Goal: Check status: Check status

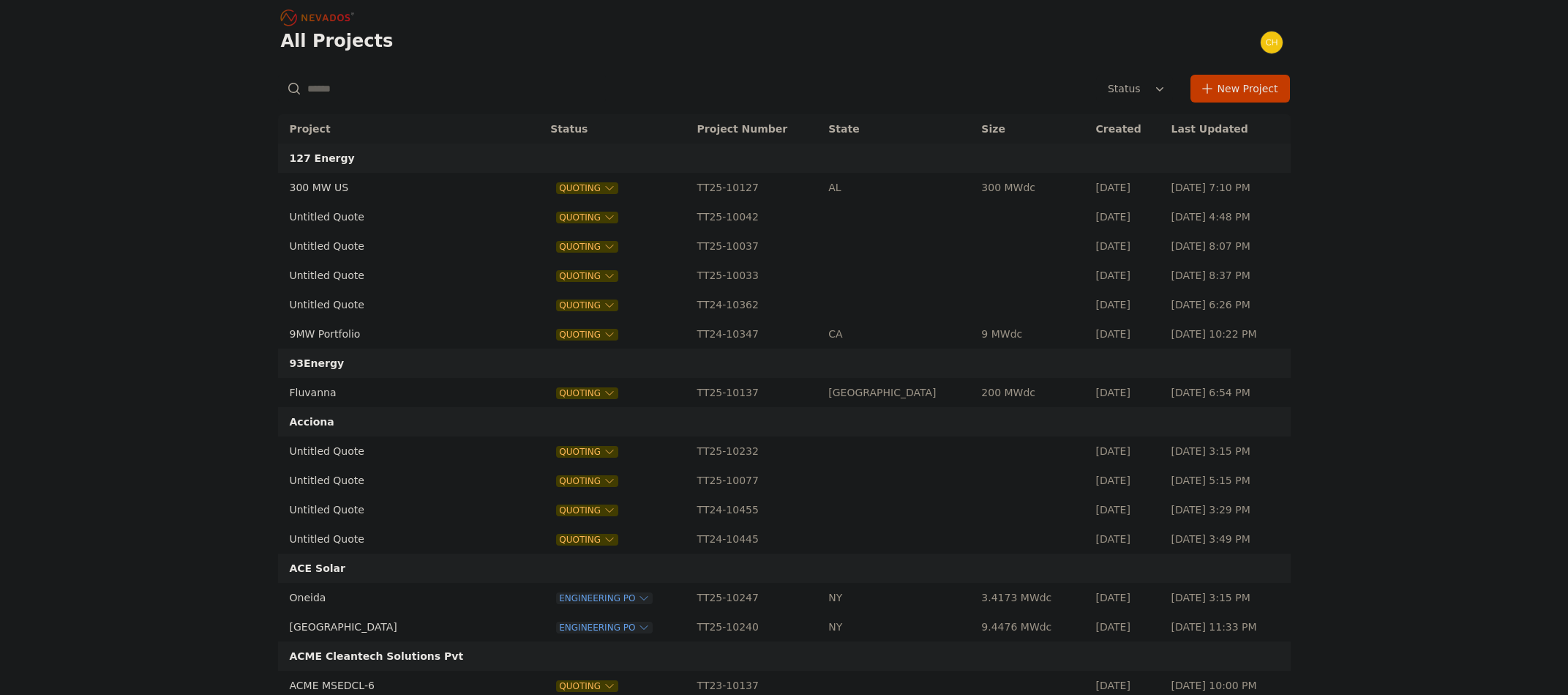
click at [386, 84] on input "text" at bounding box center [442, 89] width 328 height 27
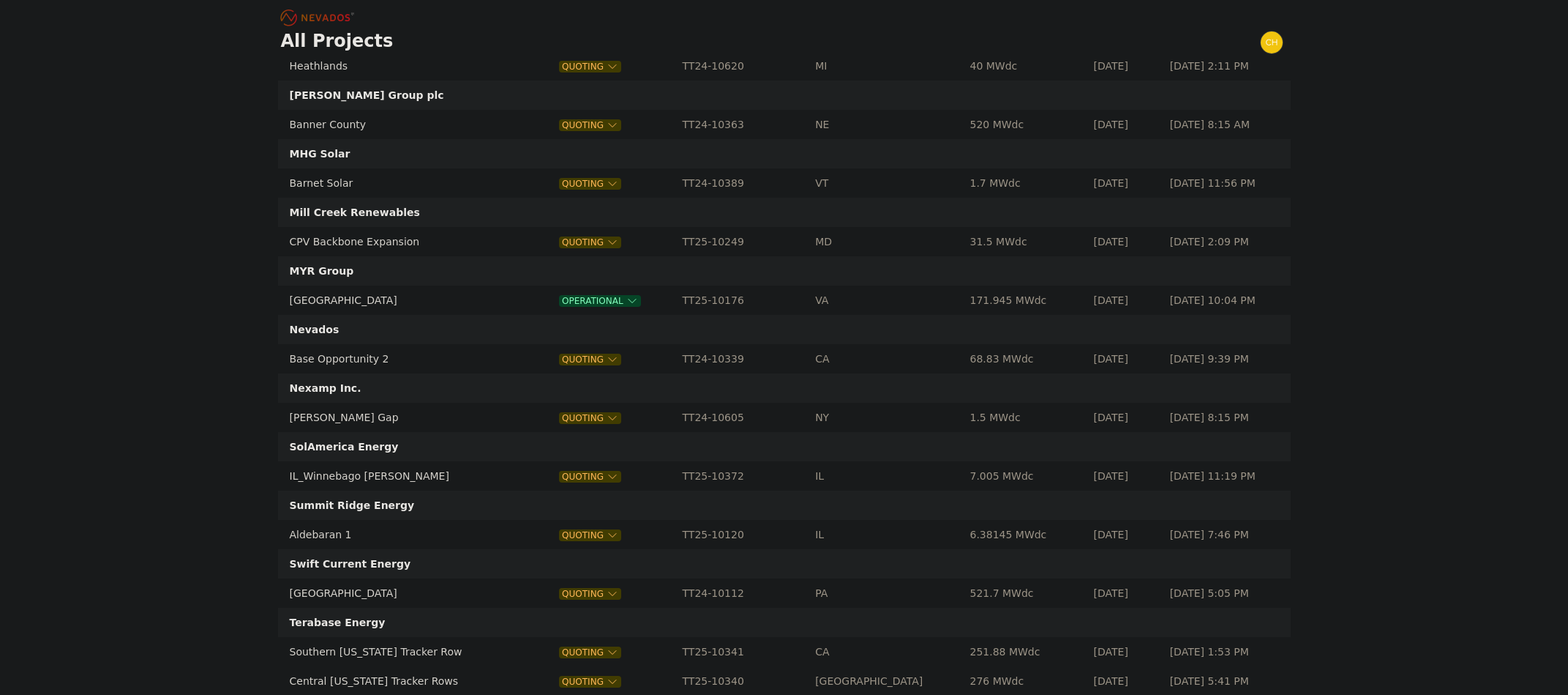
scroll to position [1538, 0]
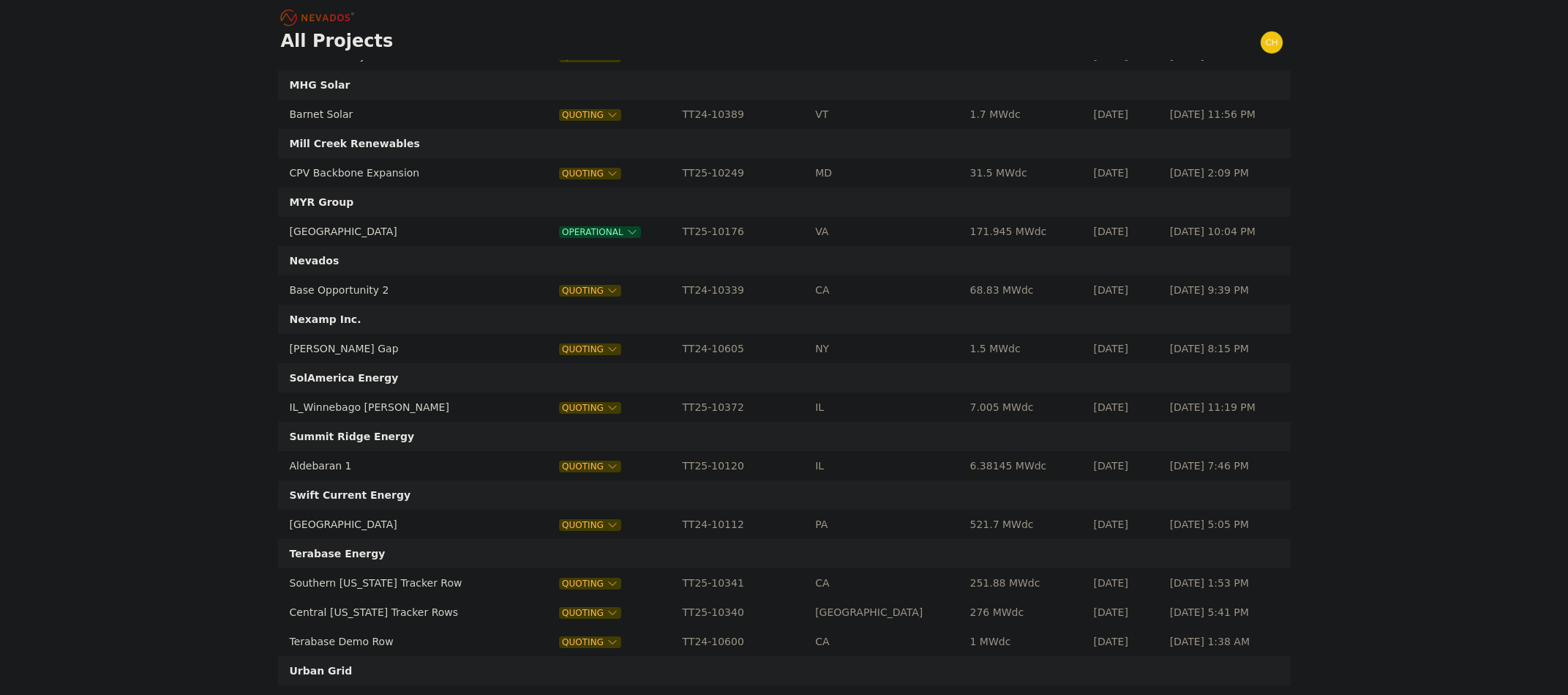
type input "**"
click at [335, 231] on td "Bartonsville" at bounding box center [394, 231] width 231 height 29
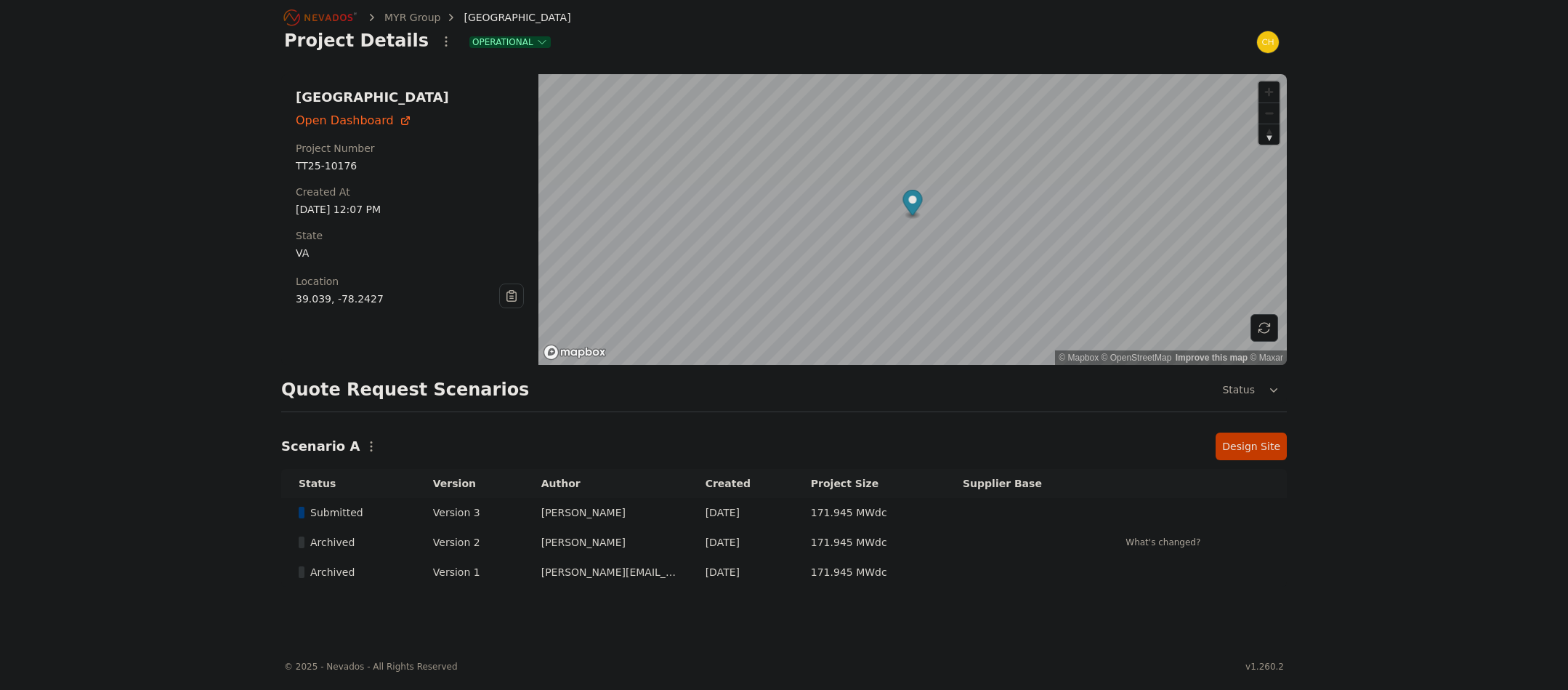
click at [1271, 324] on icon at bounding box center [1264, 328] width 14 height 14
click at [1266, 322] on icon at bounding box center [1264, 328] width 14 height 14
drag, startPoint x: 376, startPoint y: 297, endPoint x: 292, endPoint y: 294, distance: 84.1
click at [292, 294] on div "Bartonsville Open Dashboard Project Number TT25-10176 Created At Apr 1, 2025, 1…" at bounding box center [409, 219] width 257 height 291
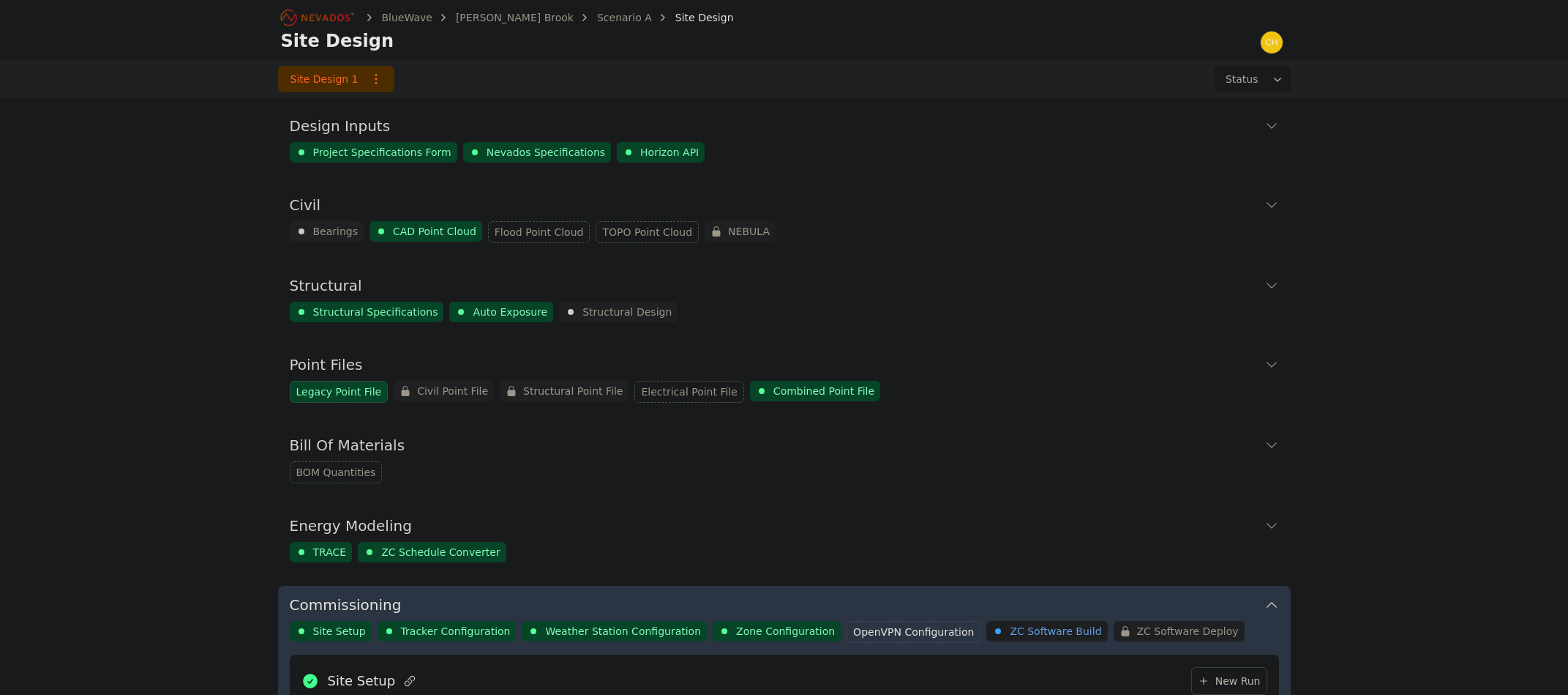
scroll to position [853, 0]
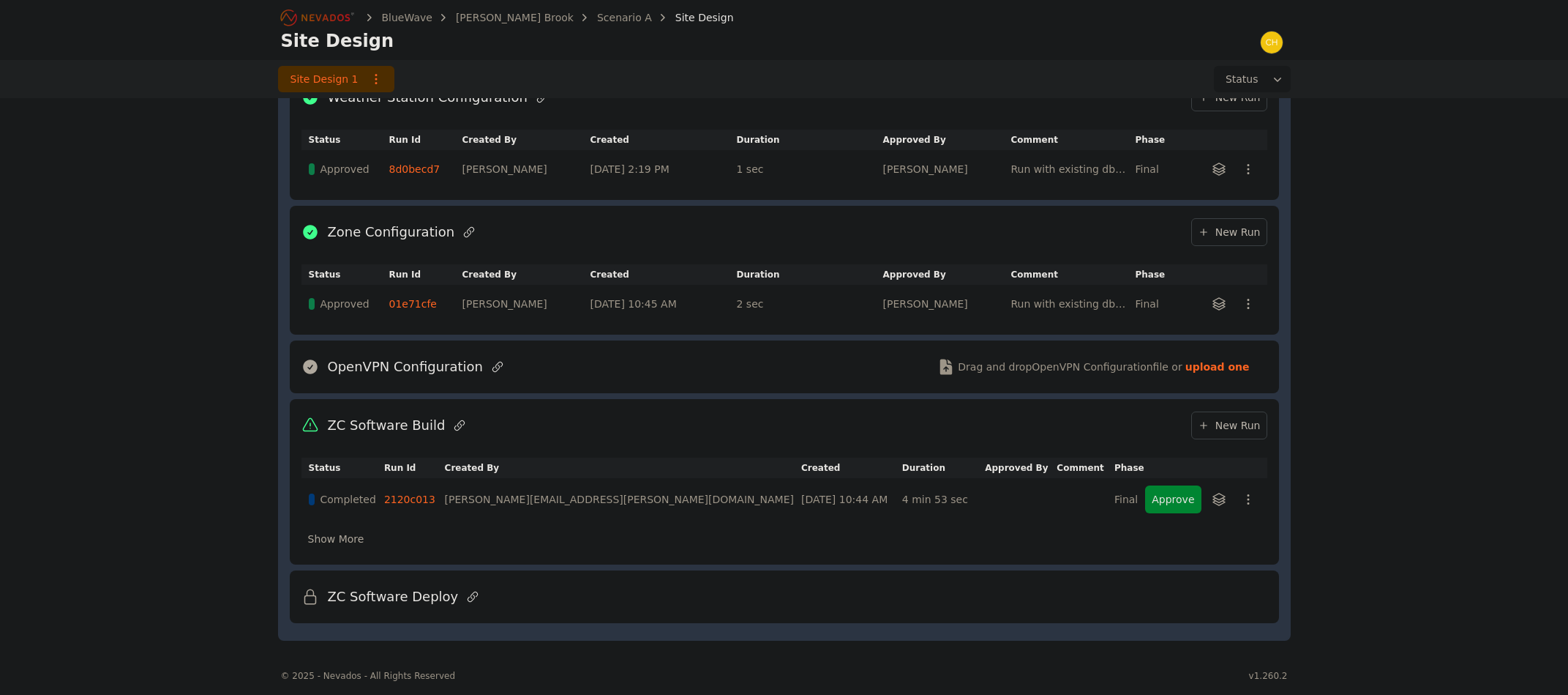
click at [1150, 497] on button "Approve" at bounding box center [1173, 498] width 56 height 28
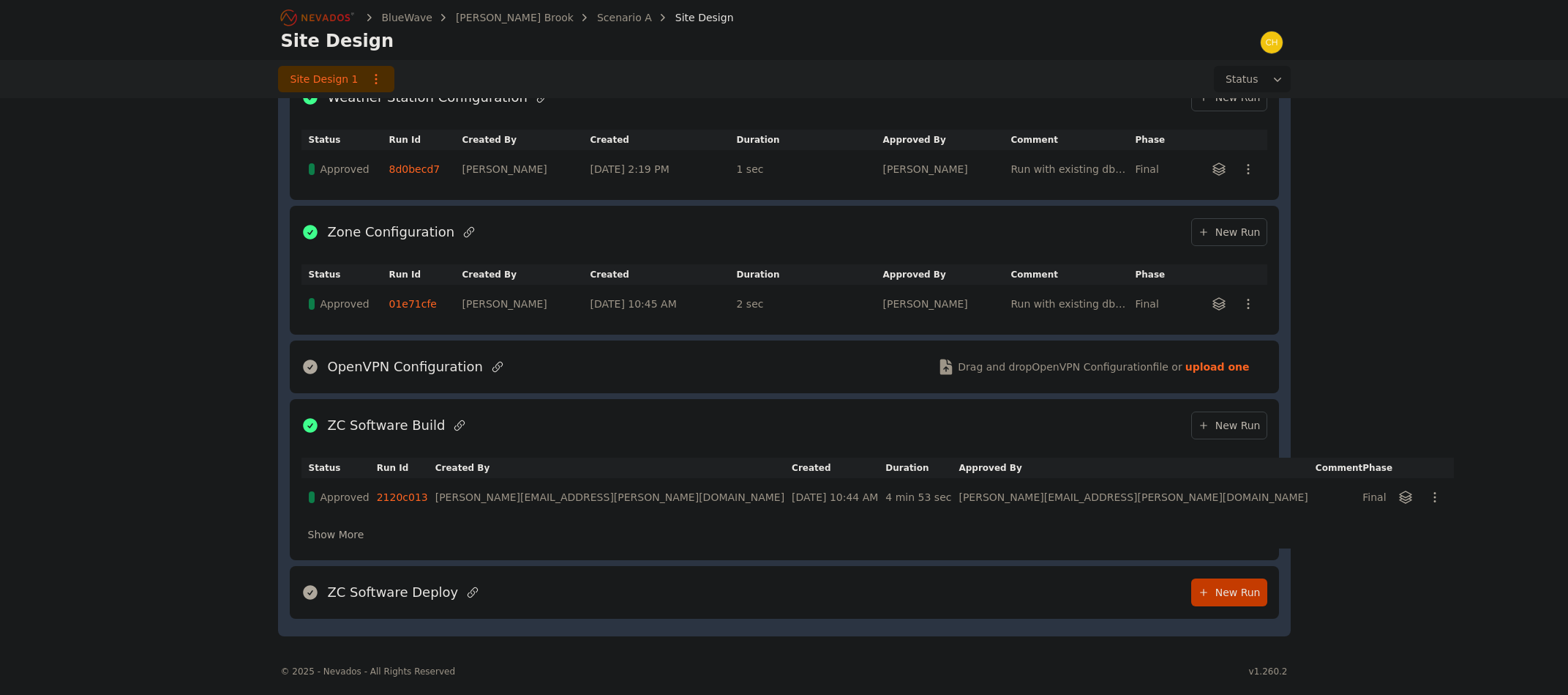
click at [408, 497] on link "2120c013" at bounding box center [403, 497] width 52 height 12
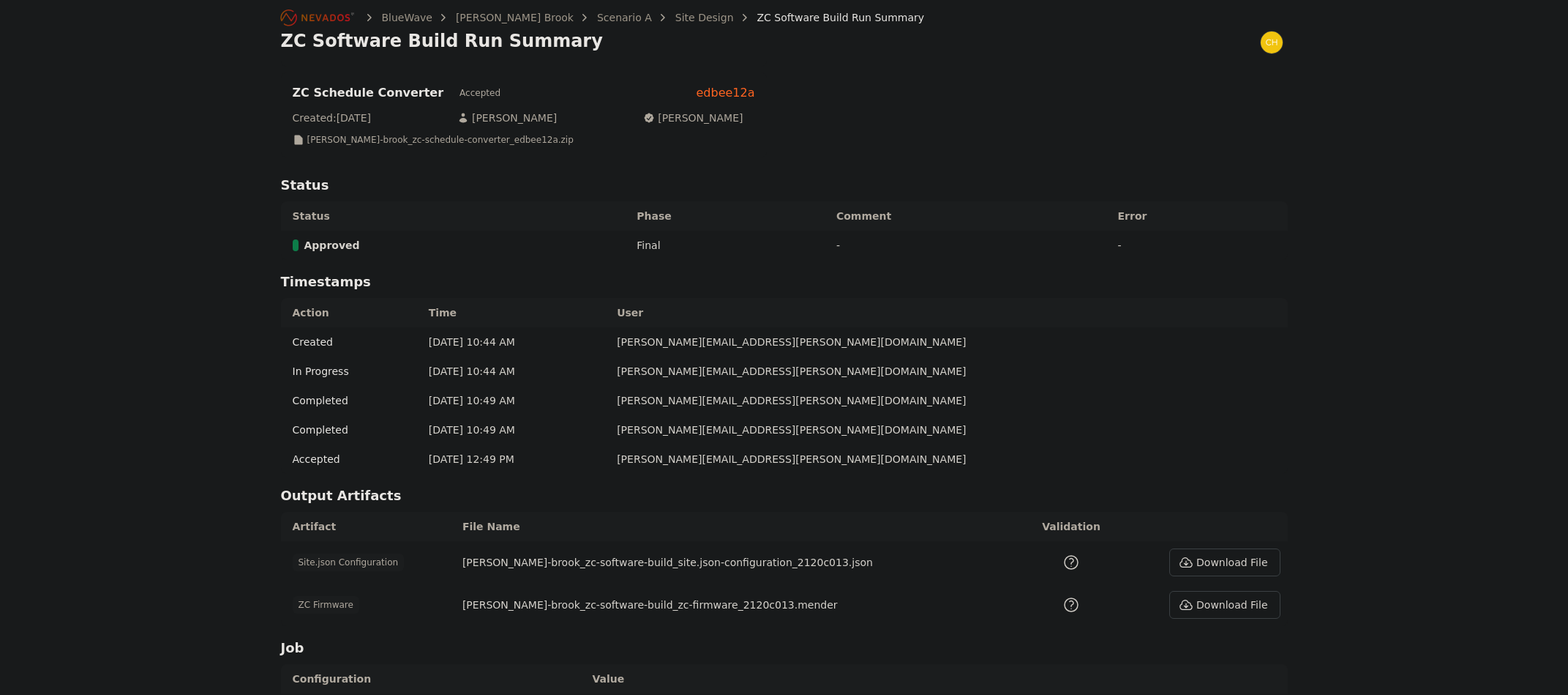
scroll to position [440, 0]
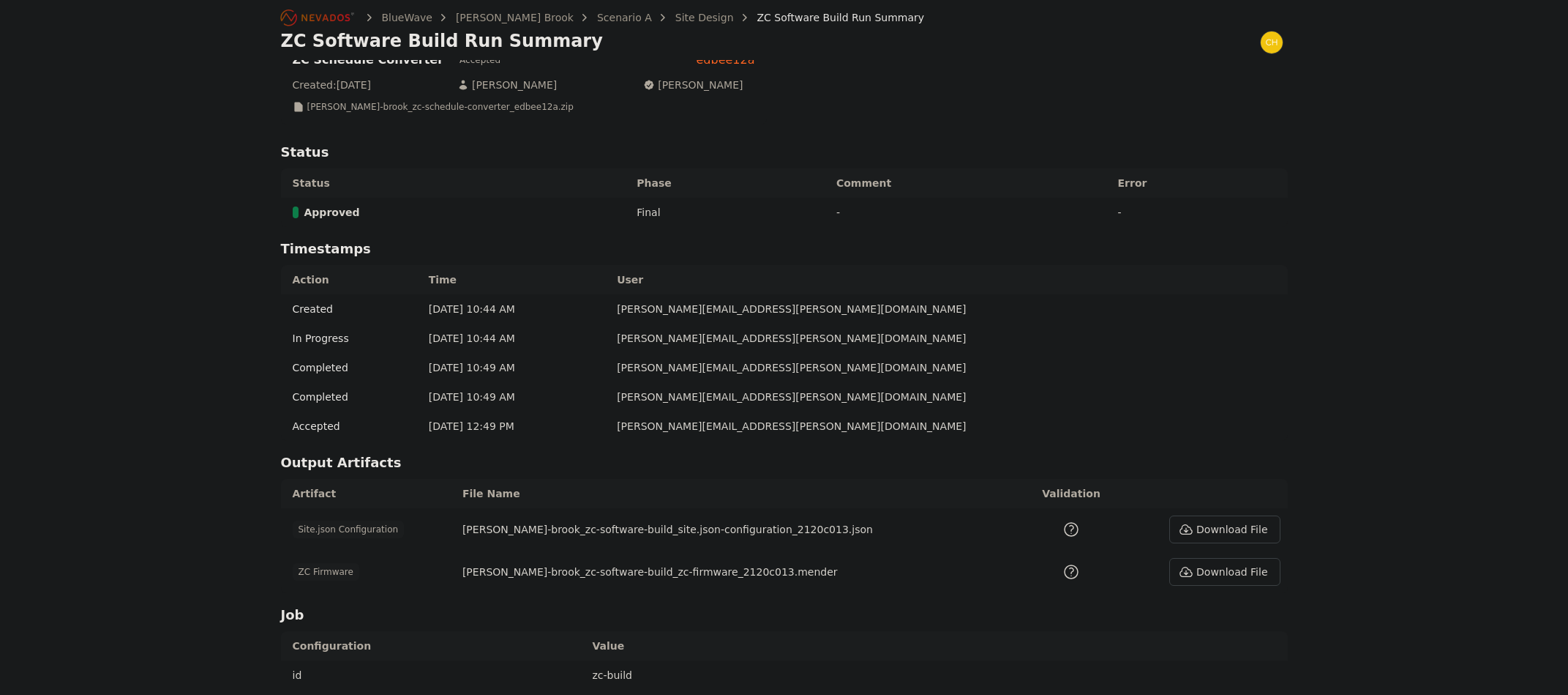
click at [1231, 566] on button "Download File" at bounding box center [1225, 571] width 110 height 28
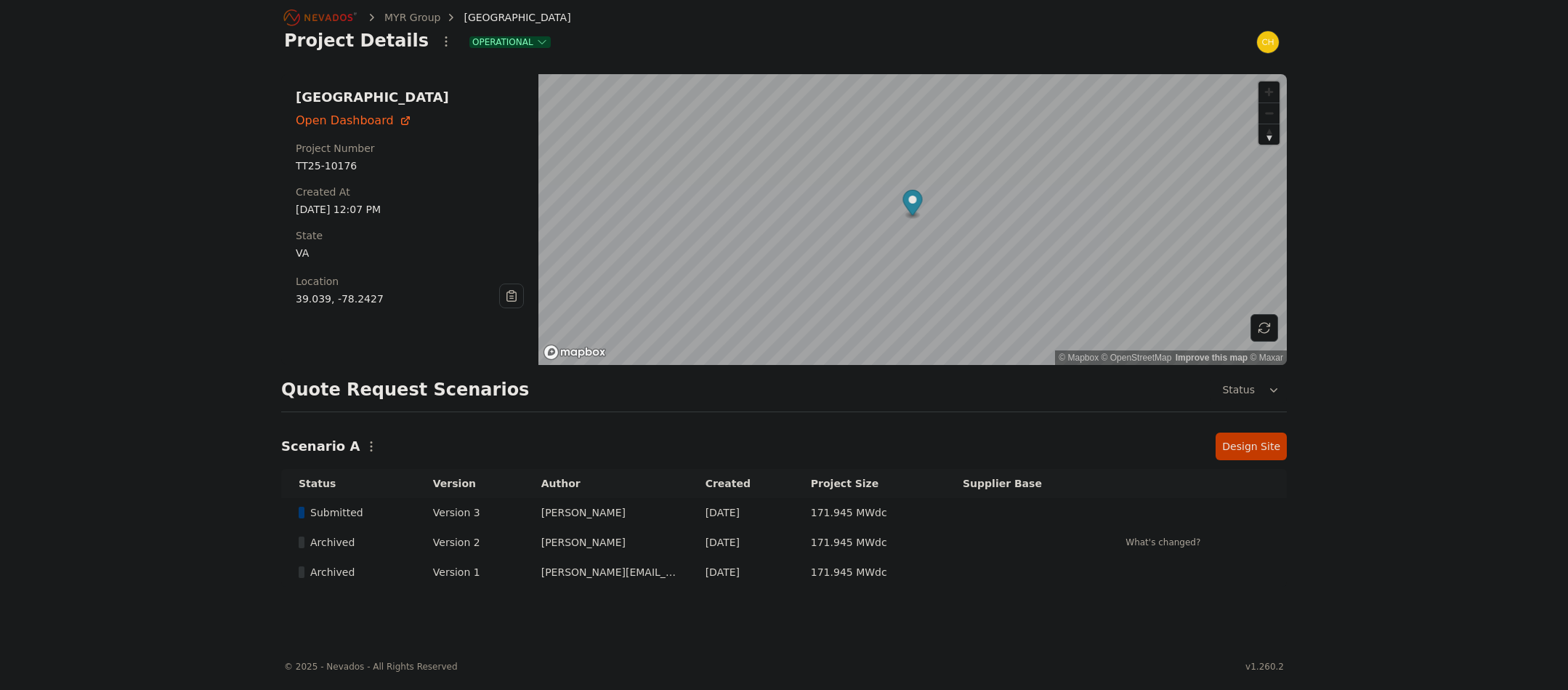
click at [1264, 326] on icon at bounding box center [1264, 328] width 14 height 14
click at [329, 295] on div "39.039, -78.2427" at bounding box center [398, 299] width 203 height 14
click at [344, 315] on div "Bartonsville Open Dashboard Project Number TT25-10176 Created At Apr 1, 2025, 1…" at bounding box center [409, 219] width 257 height 291
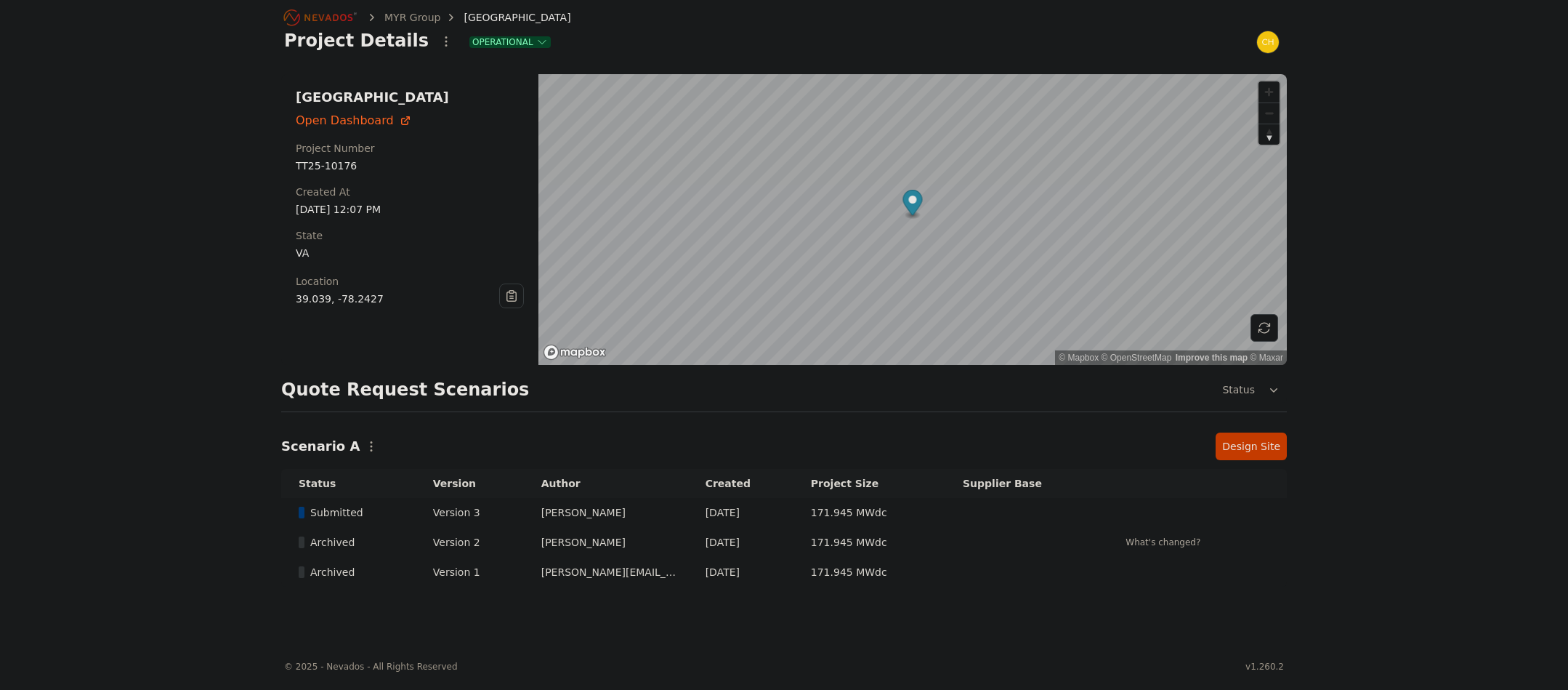
click at [349, 303] on div "39.039, -78.2427" at bounding box center [398, 299] width 203 height 14
click at [1272, 327] on button at bounding box center [1264, 327] width 27 height 27
click at [1245, 454] on link "Design Site" at bounding box center [1251, 446] width 72 height 27
click at [1249, 443] on link "Design Site" at bounding box center [1251, 446] width 72 height 27
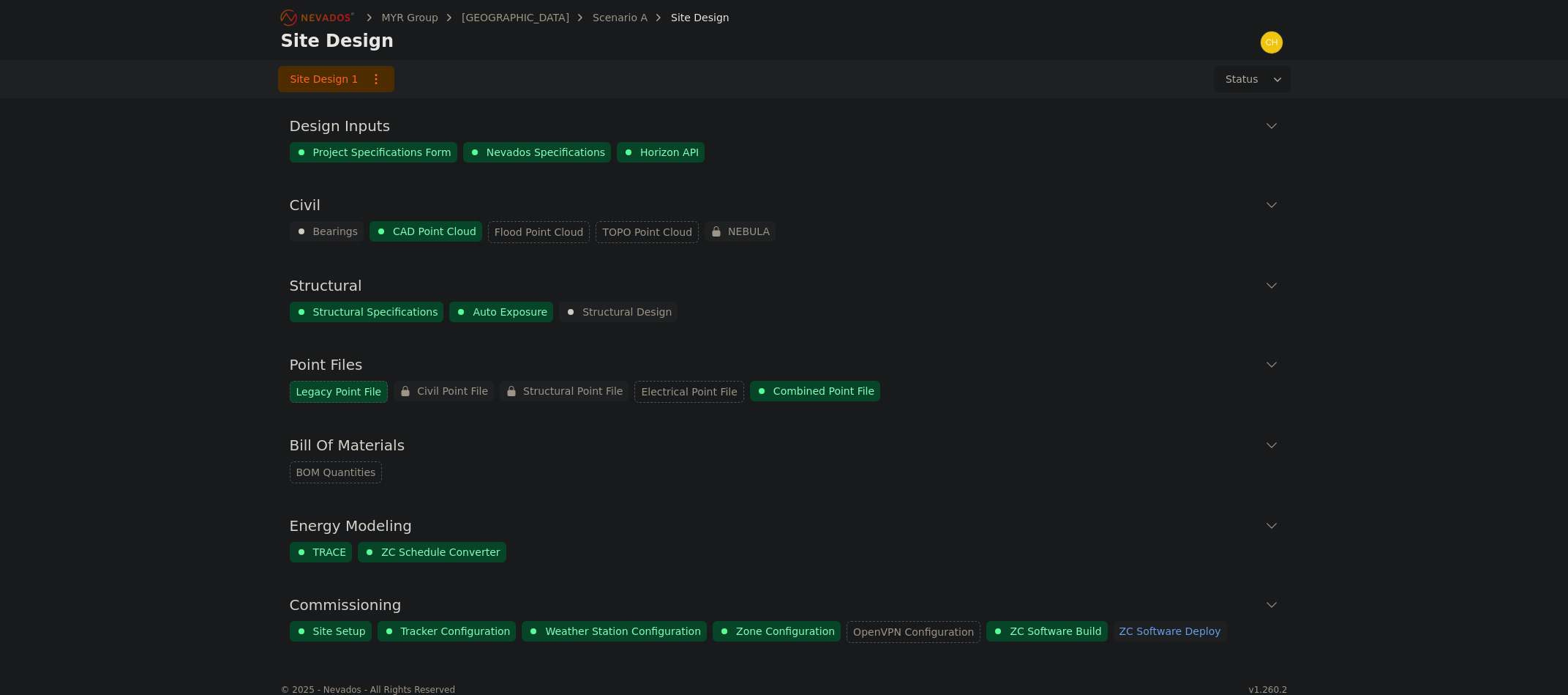
click at [1273, 123] on icon at bounding box center [1272, 125] width 14 height 14
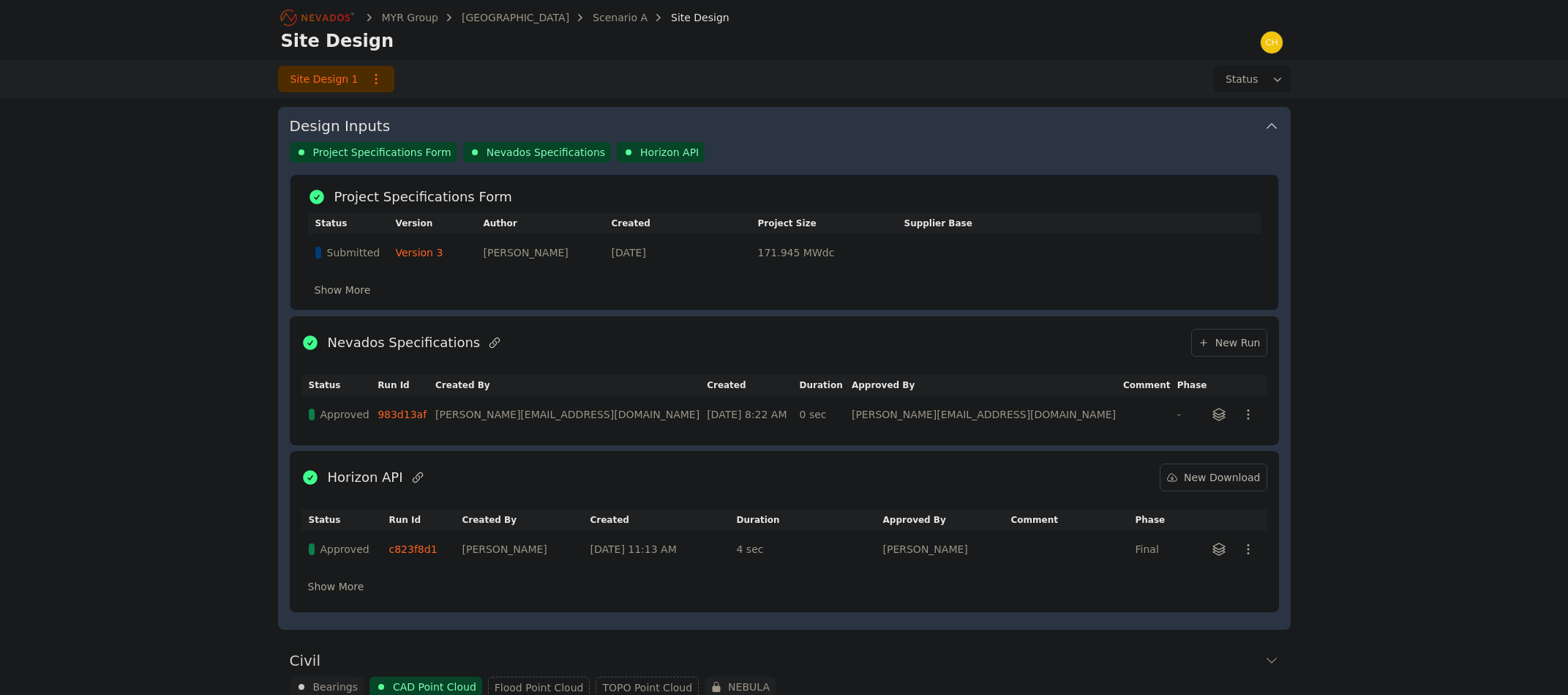
click at [402, 247] on link "Version 3" at bounding box center [419, 252] width 47 height 12
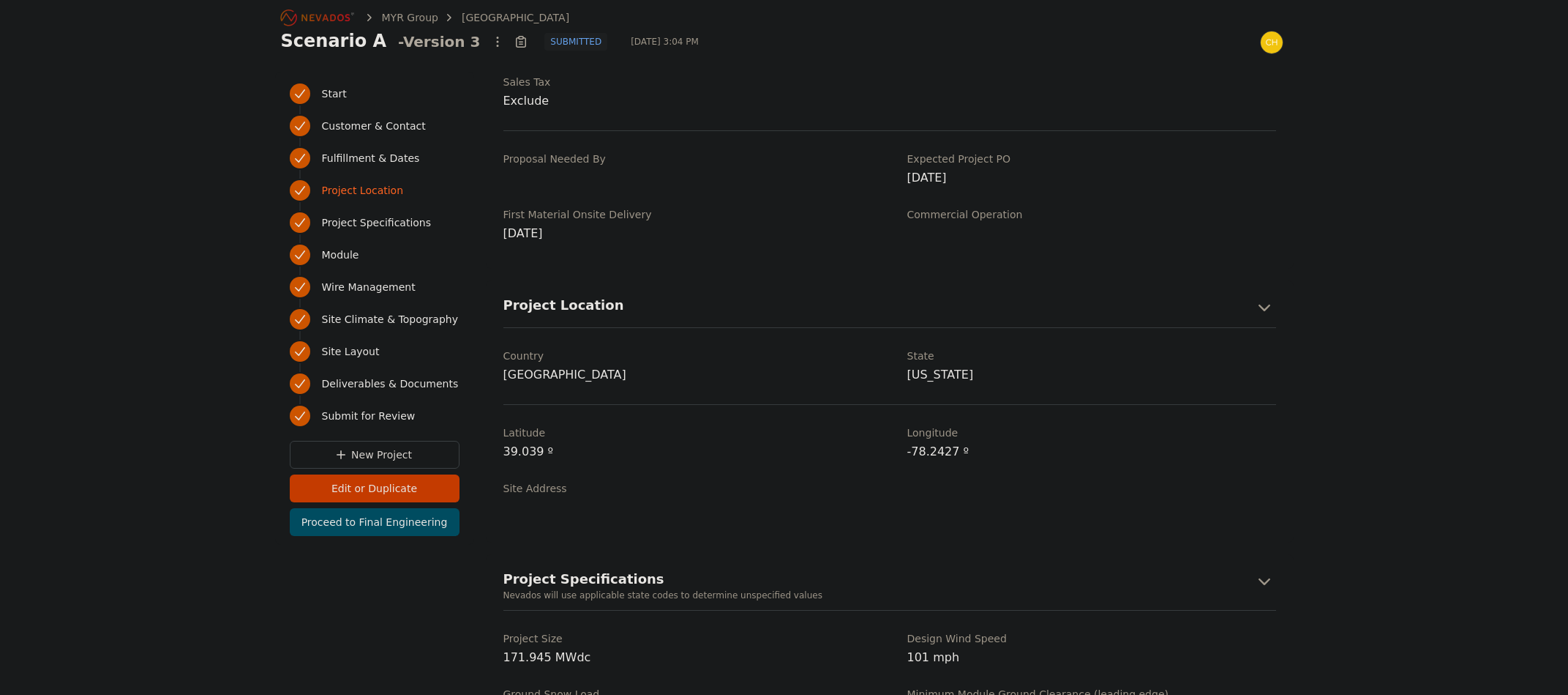
scroll to position [586, 0]
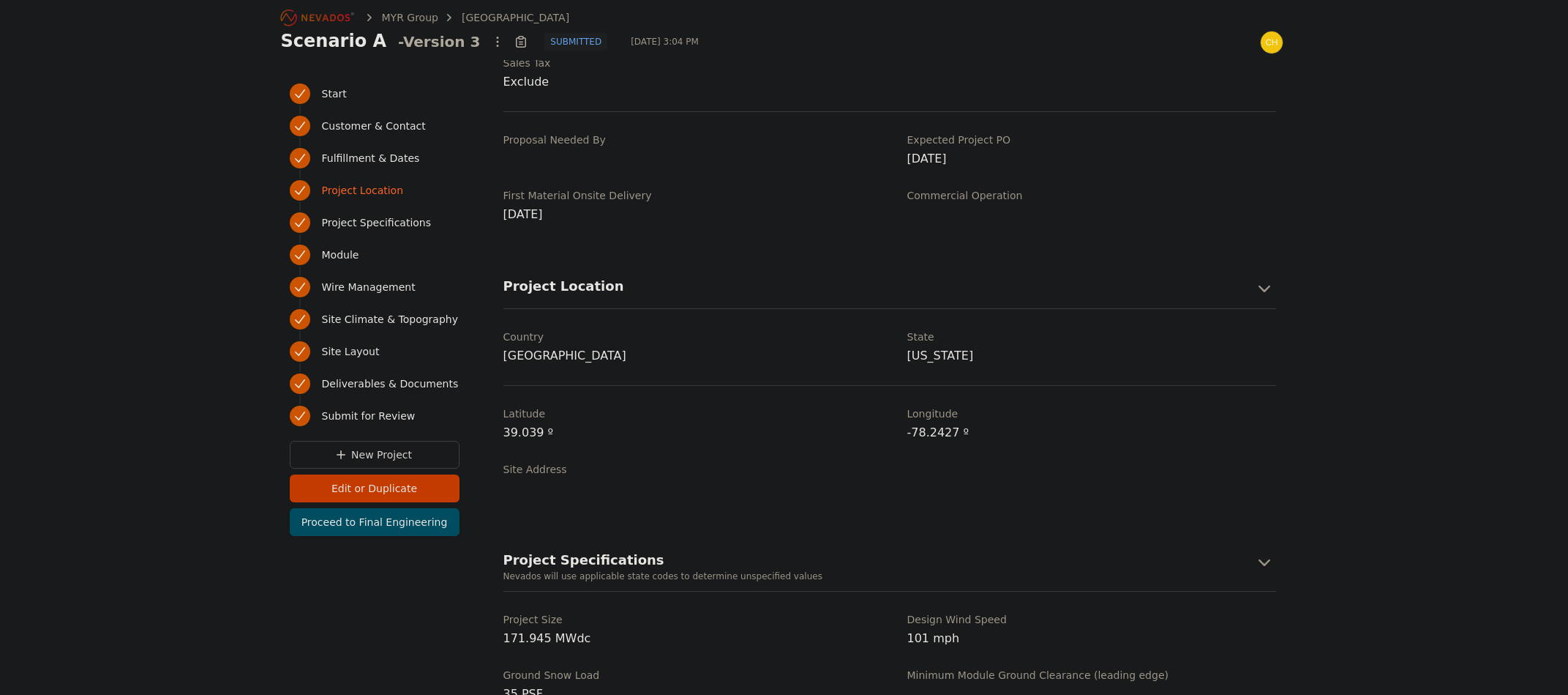
click at [524, 465] on label "Site Address" at bounding box center [688, 469] width 369 height 14
click at [518, 435] on div "39.039 º" at bounding box center [688, 433] width 369 height 20
click at [1104, 425] on div "-78.2427 º" at bounding box center [1091, 433] width 369 height 20
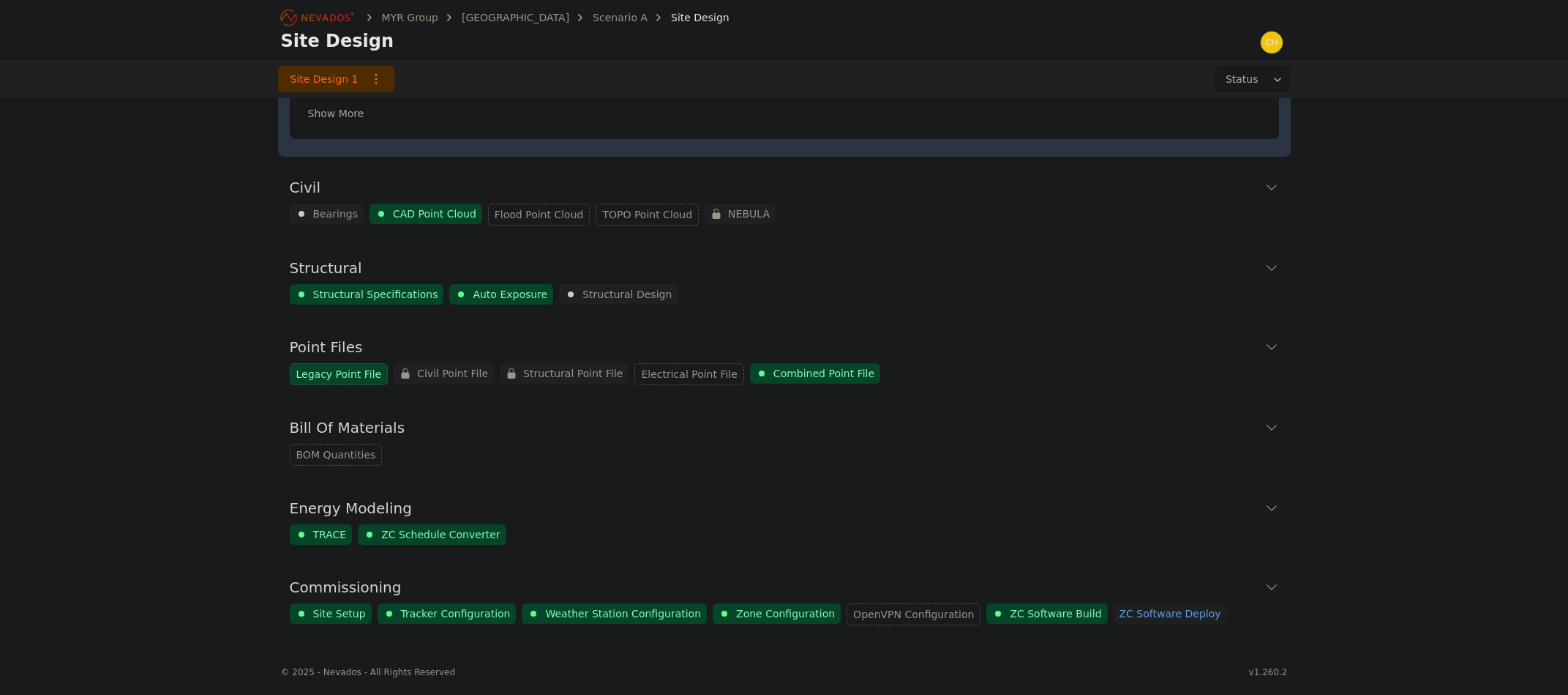
scroll to position [473, 0]
click at [574, 618] on span "Weather Station Configuration" at bounding box center [623, 612] width 156 height 14
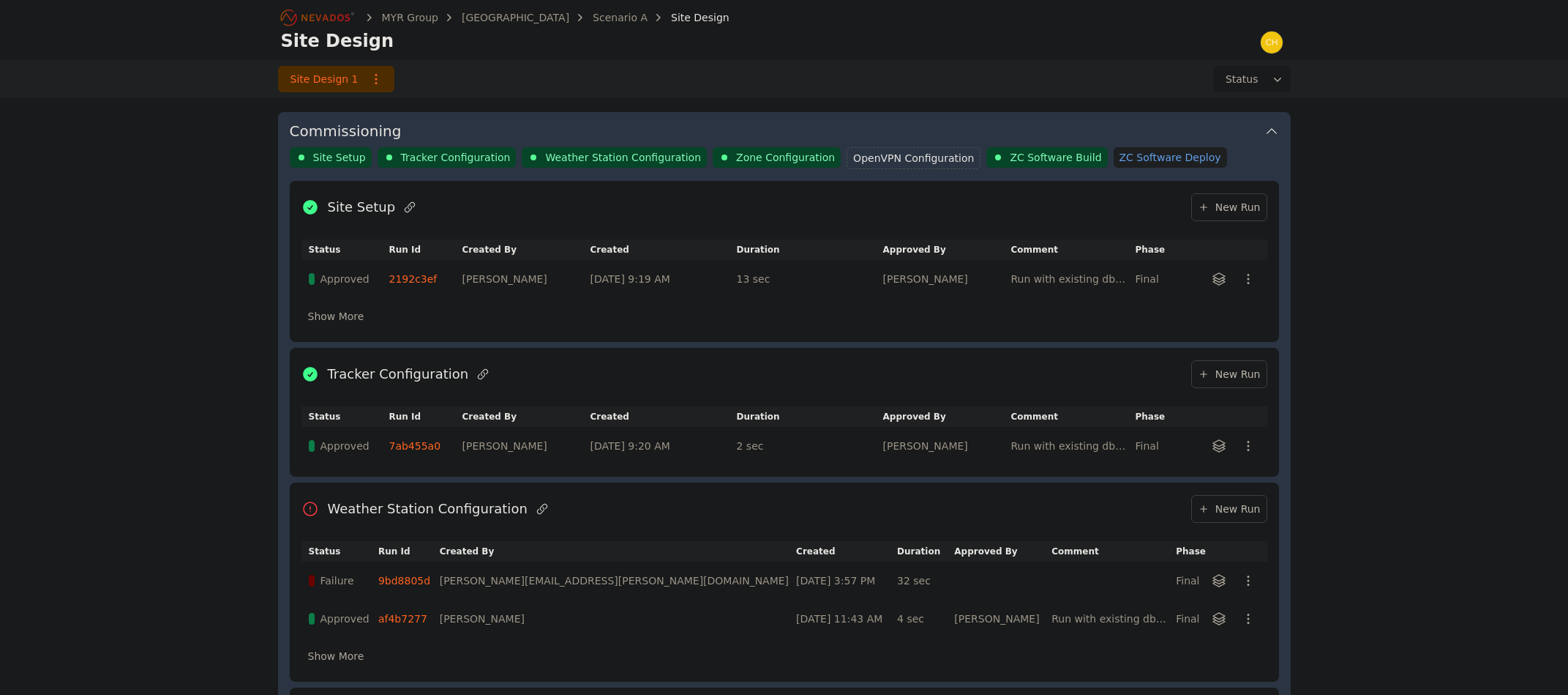
scroll to position [476, 0]
click at [1246, 568] on button "button" at bounding box center [1242, 578] width 23 height 23
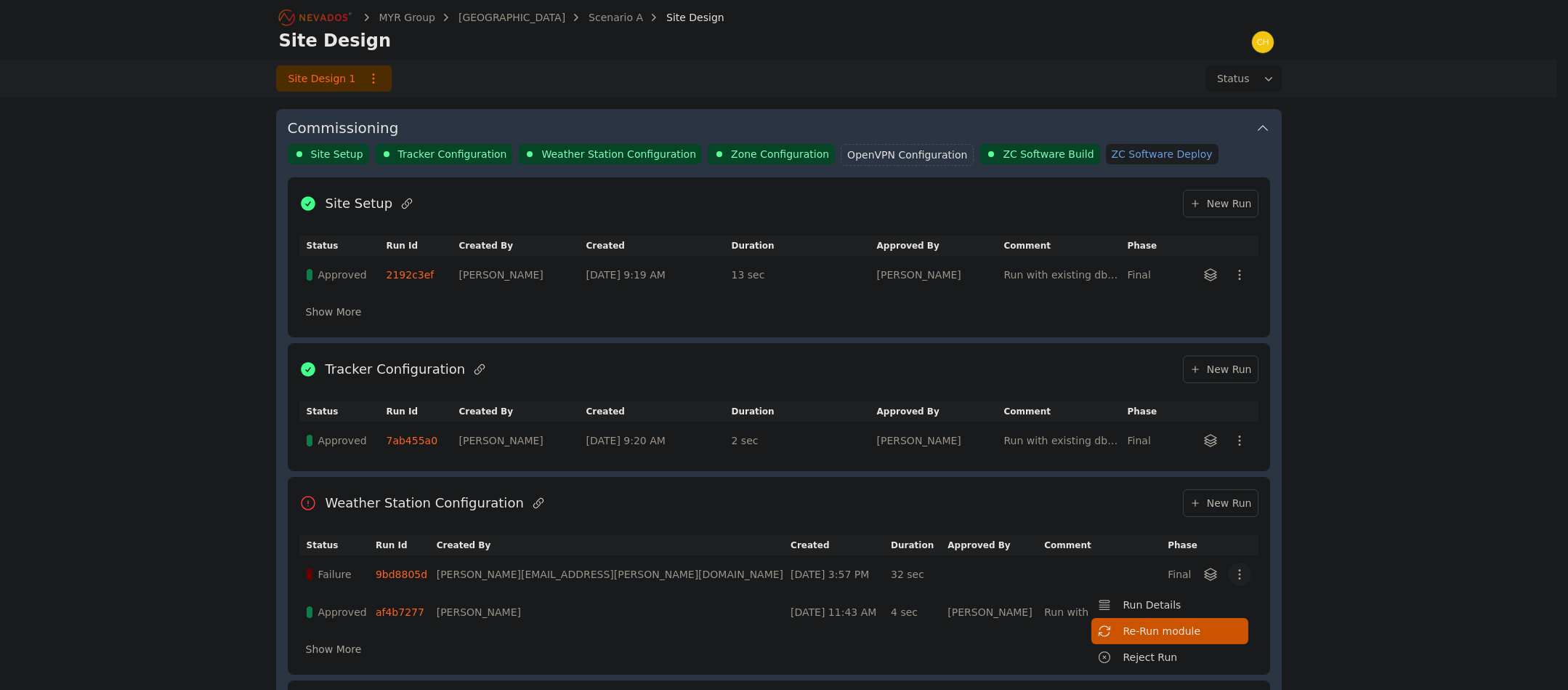
click at [1205, 626] on button "Re-Run module" at bounding box center [1170, 631] width 157 height 27
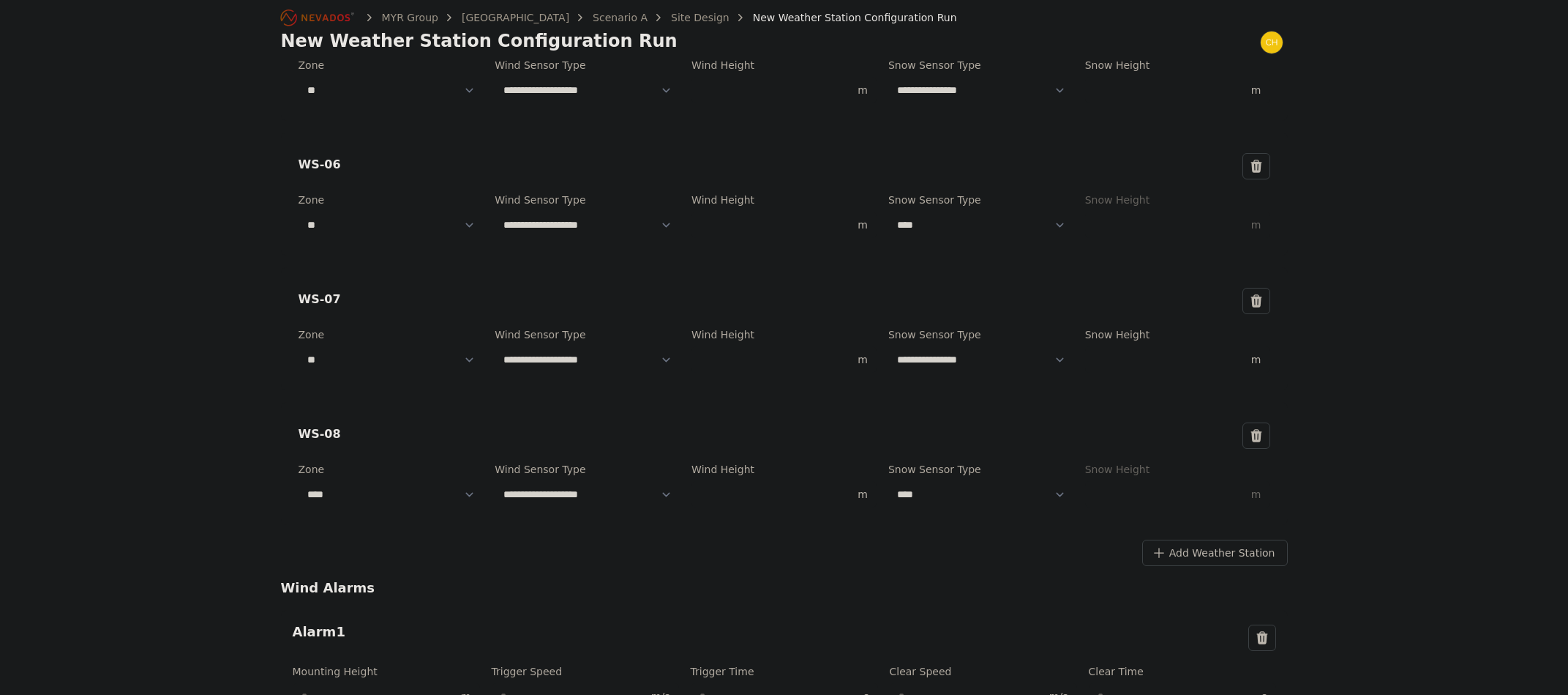
scroll to position [659, 0]
click at [82, 299] on div "**********" at bounding box center [784, 238] width 1568 height 1795
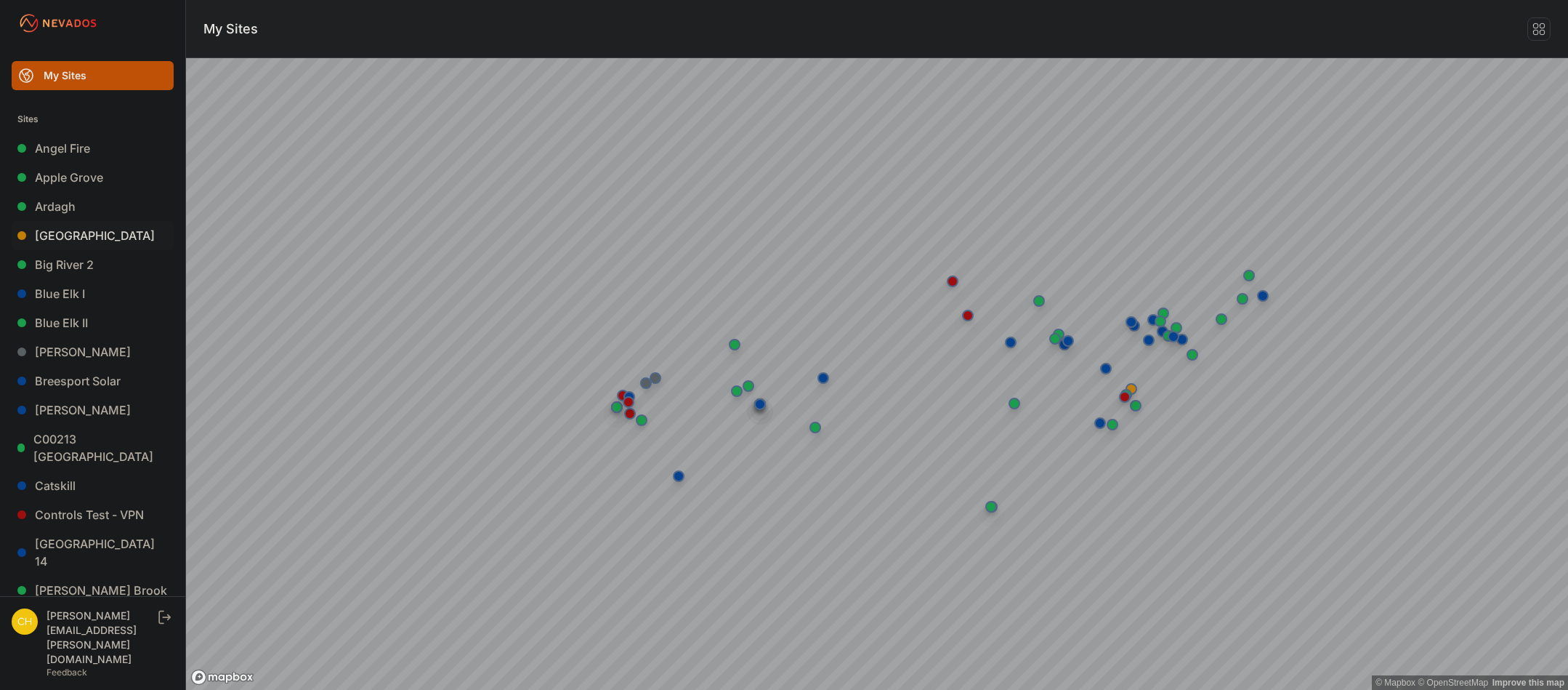
click at [60, 240] on link "[GEOGRAPHIC_DATA]" at bounding box center [92, 235] width 162 height 29
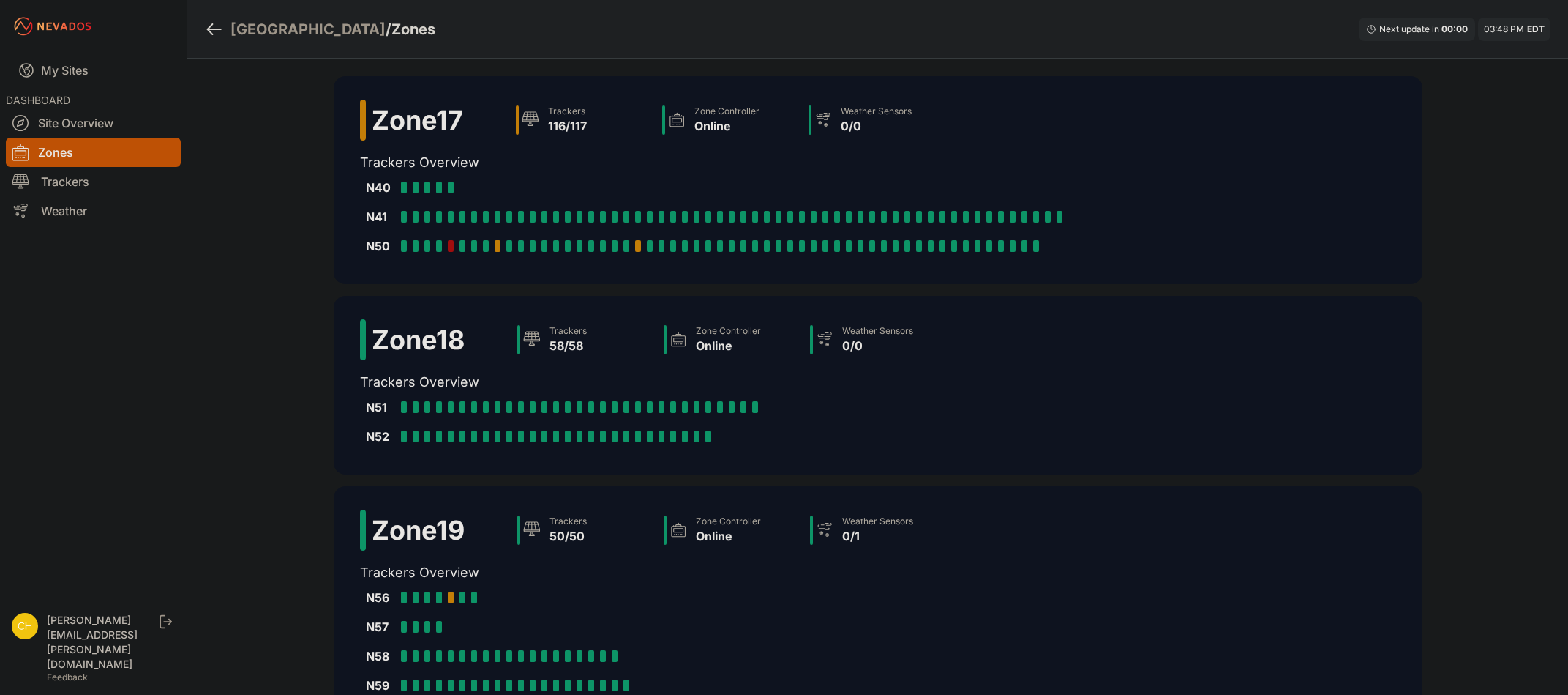
scroll to position [366, 0]
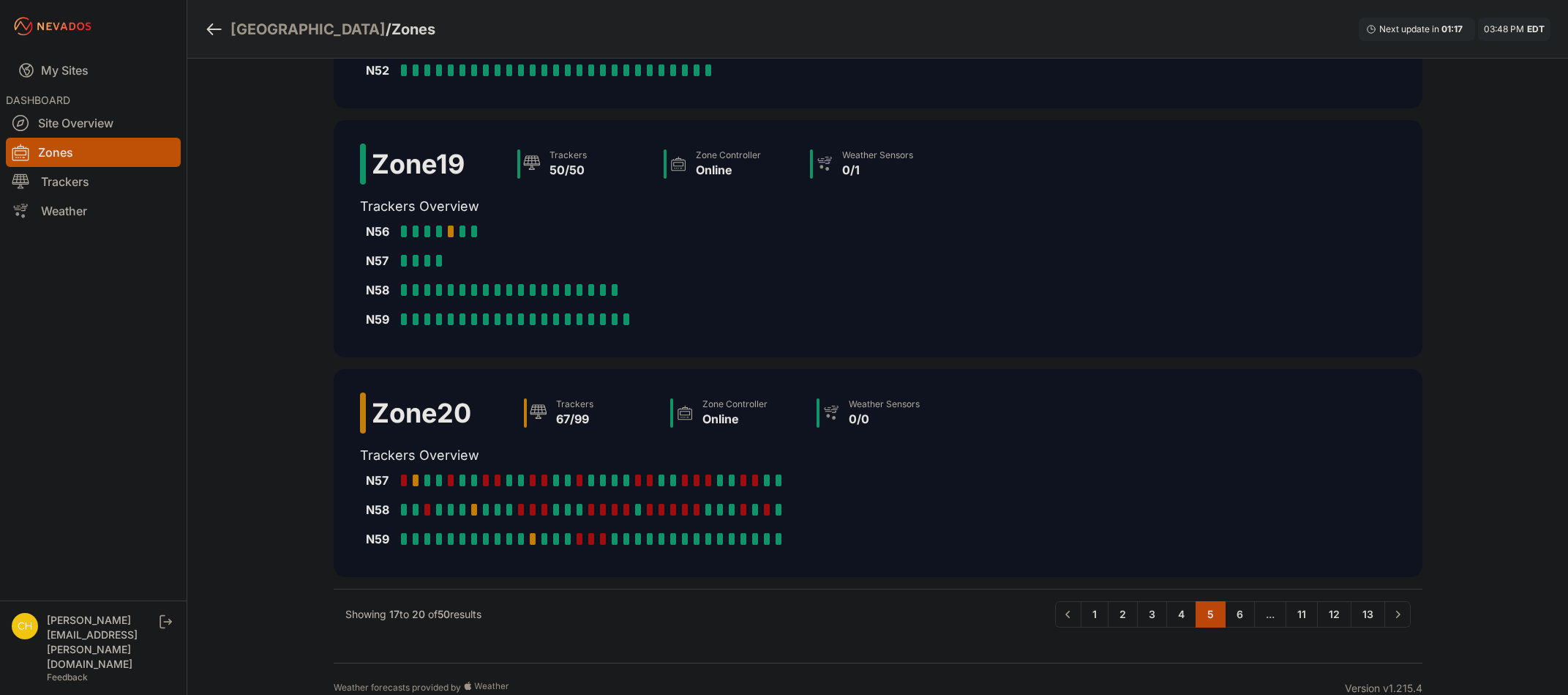
drag, startPoint x: 0, startPoint y: 0, endPoint x: 1558, endPoint y: 155, distance: 1565.7
click at [1558, 155] on div "[GEOGRAPHIC_DATA] / Zones Next update in 01 : 17 03:48 PM EDT Zone 17 Trackers …" at bounding box center [784, 174] width 1568 height 1079
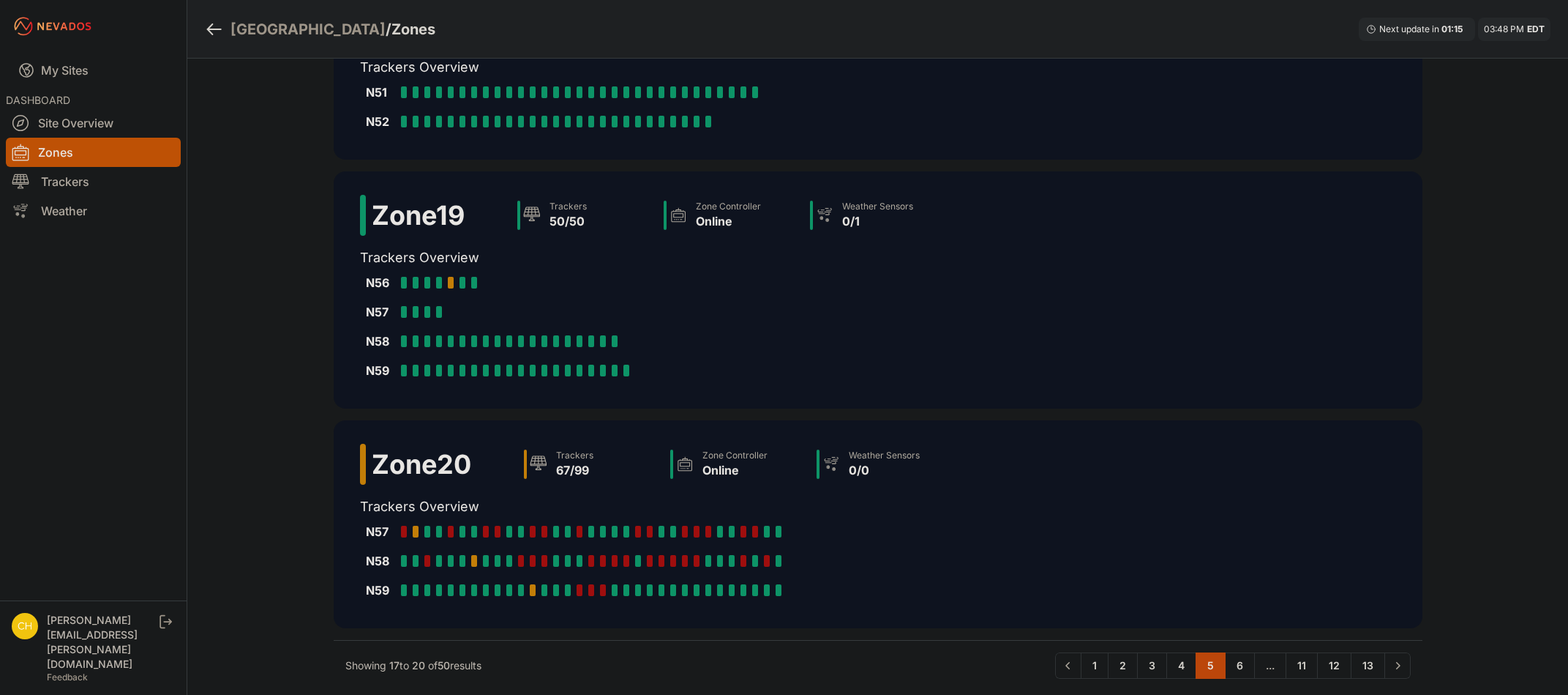
scroll to position [311, 0]
